Goal: Navigation & Orientation: Find specific page/section

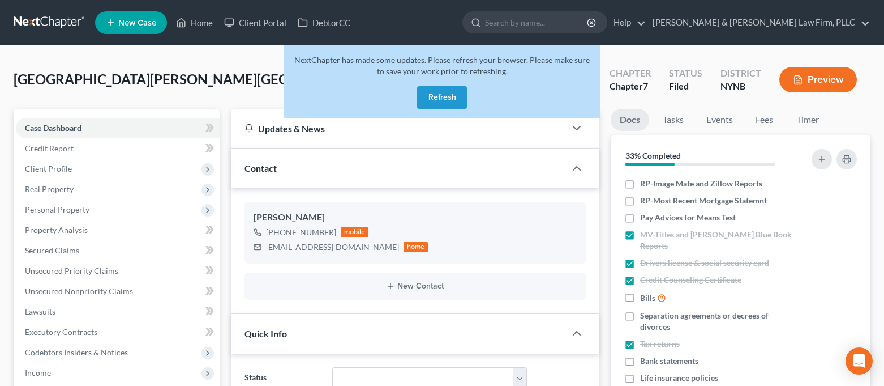
select select "0"
click at [434, 101] on button "Refresh" at bounding box center [442, 97] width 50 height 23
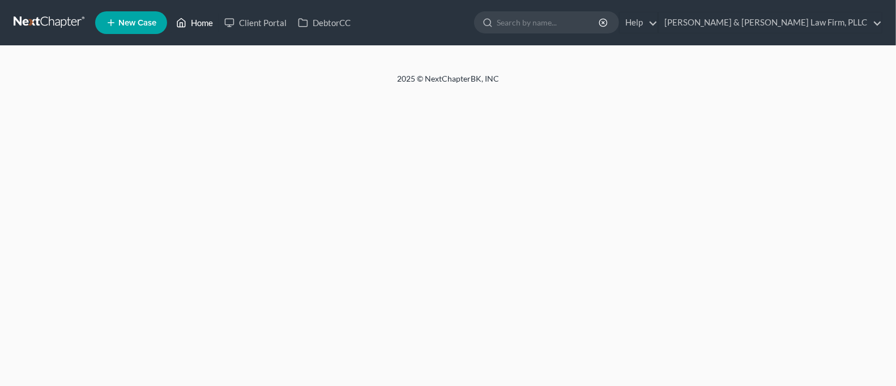
drag, startPoint x: 0, startPoint y: 0, endPoint x: 191, endPoint y: 27, distance: 192.7
click at [191, 27] on link "Home" at bounding box center [194, 22] width 48 height 20
